Goal: Obtain resource: Obtain resource

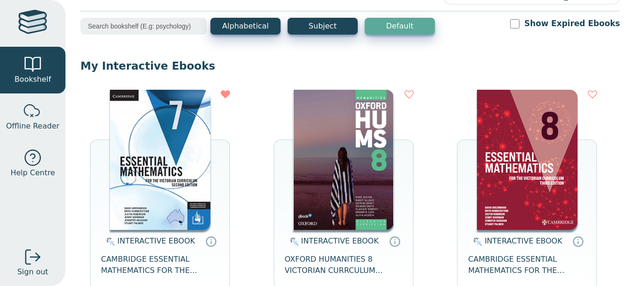
scroll to position [89, 0]
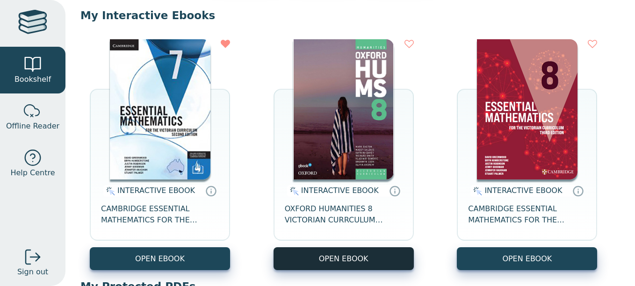
click at [317, 255] on button "OPEN EBOOK" at bounding box center [344, 258] width 140 height 23
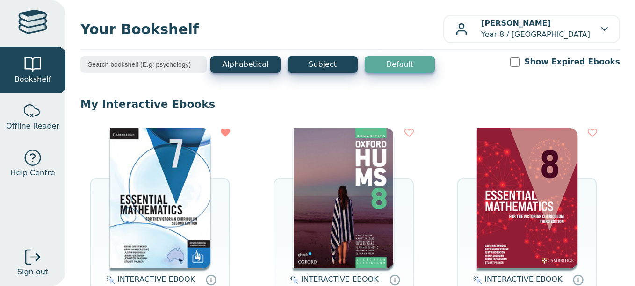
click at [357, 159] on img at bounding box center [343, 198] width 101 height 140
